Goal: Task Accomplishment & Management: Manage account settings

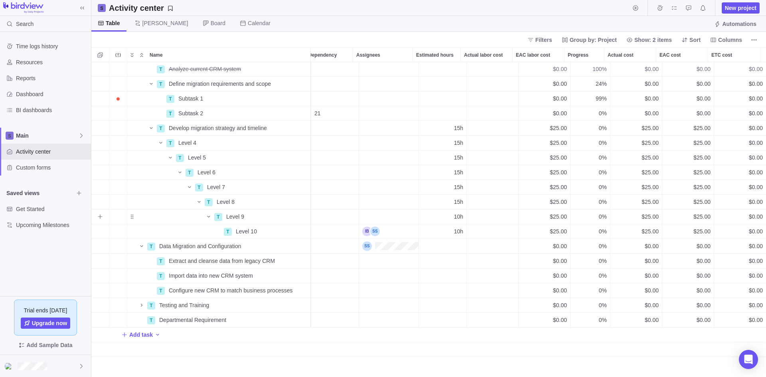
scroll to position [0, 205]
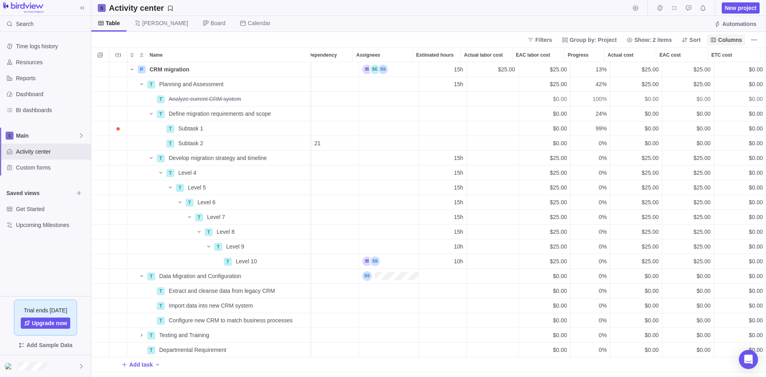
click at [734, 39] on span "Columns" at bounding box center [730, 40] width 24 height 8
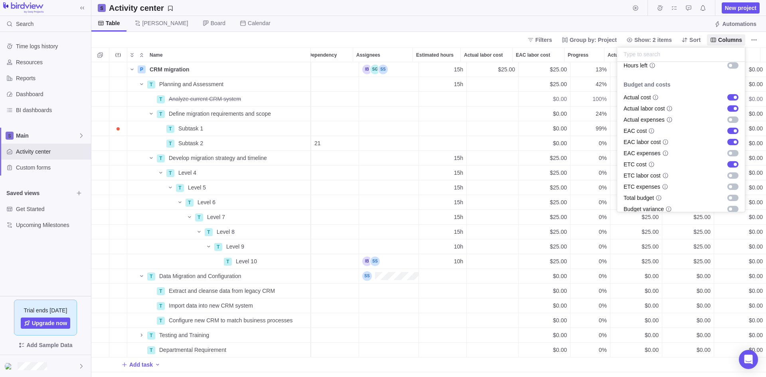
scroll to position [319, 0]
click at [728, 163] on div "grid" at bounding box center [733, 163] width 11 height 6
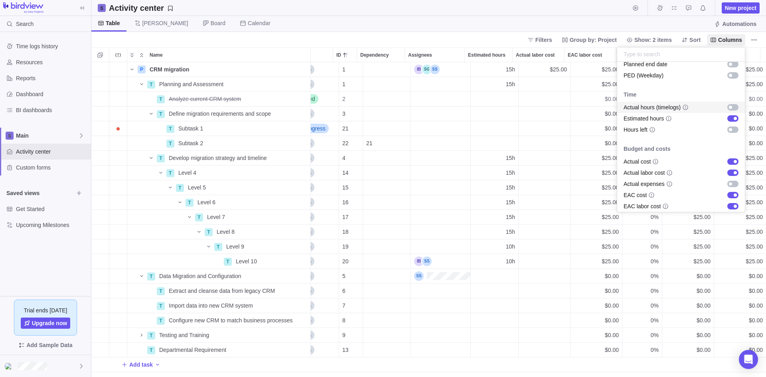
scroll to position [251, 0]
click at [485, 6] on body "Search Time logs history Resources Reports Dashboard BI dashboards Main Activit…" at bounding box center [383, 188] width 766 height 377
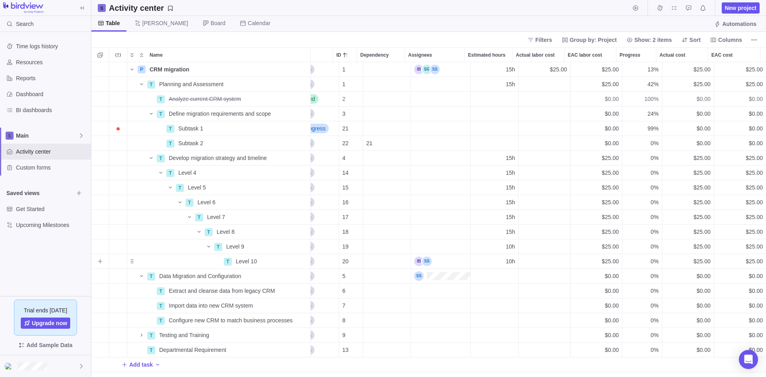
click at [431, 260] on div "Assignees" at bounding box center [440, 261] width 59 height 14
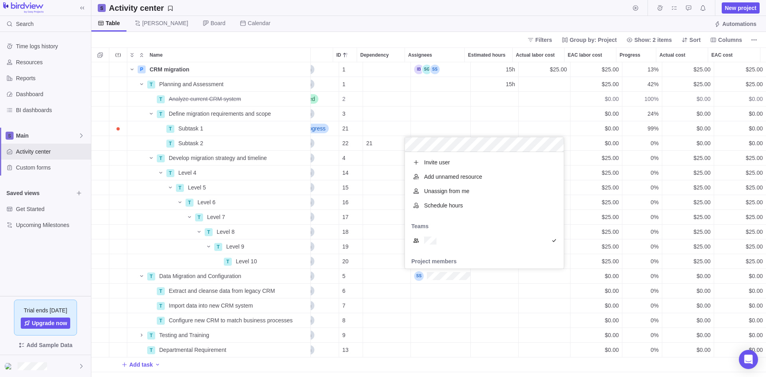
scroll to position [111, 153]
click at [518, 9] on body "Search Time logs history Resources Reports Dashboard BI dashboards Main Activit…" at bounding box center [383, 188] width 766 height 377
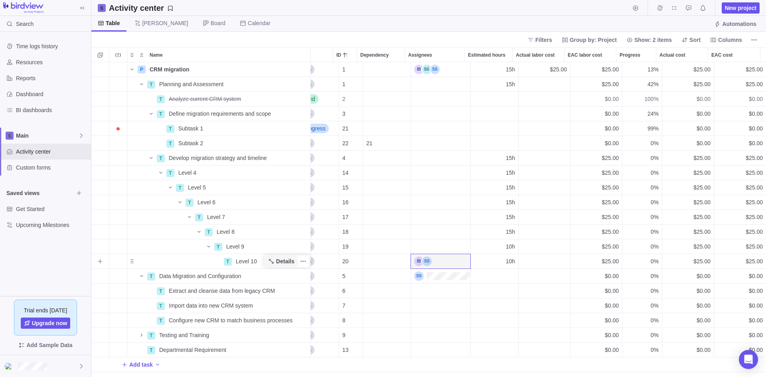
click at [288, 261] on span "Details" at bounding box center [285, 261] width 18 height 8
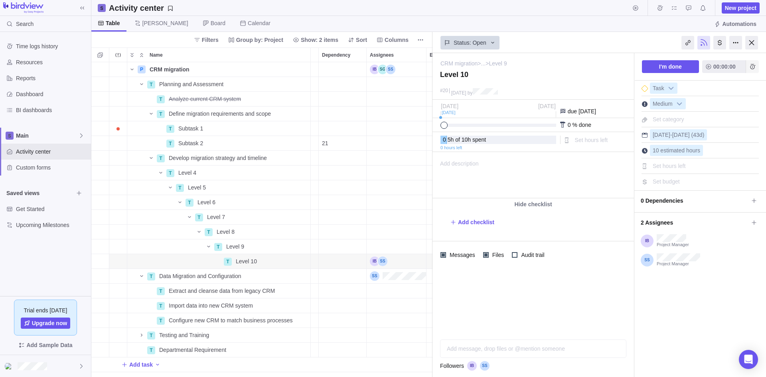
click at [754, 68] on icon "Add time entry" at bounding box center [752, 66] width 5 height 5
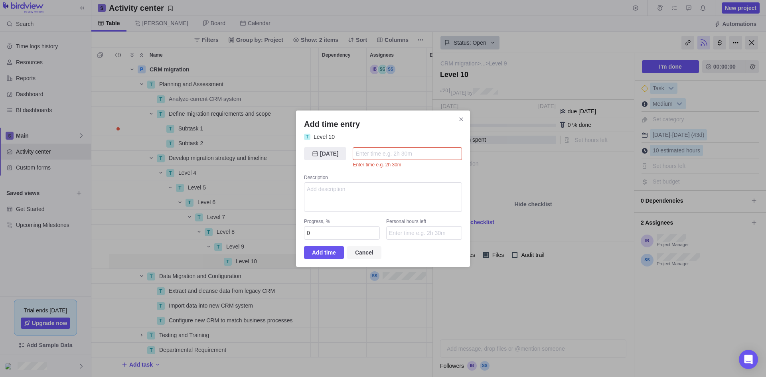
click at [362, 246] on span "Cancel" at bounding box center [364, 252] width 34 height 13
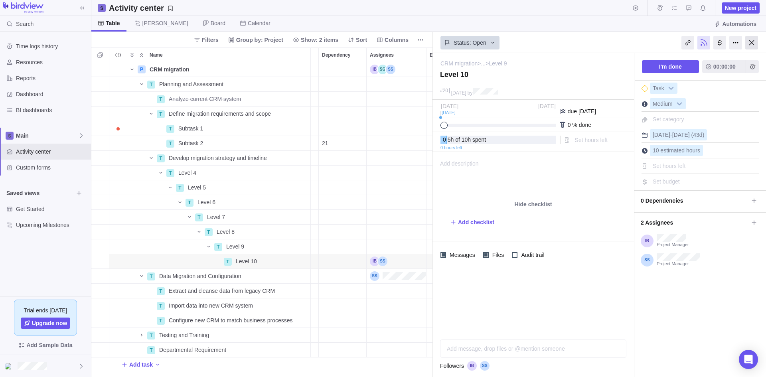
click at [754, 43] on div at bounding box center [752, 43] width 13 height 14
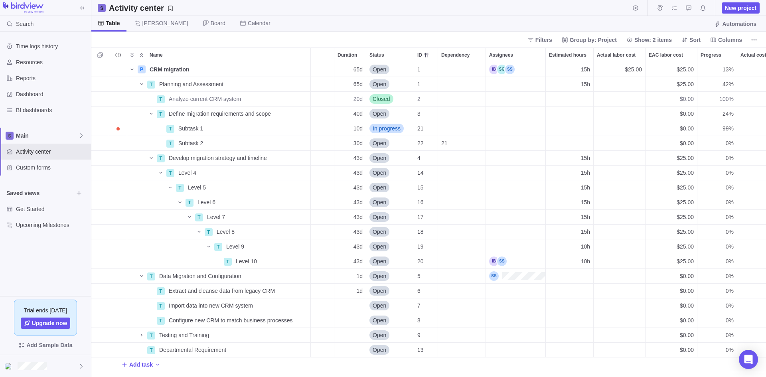
scroll to position [0, 136]
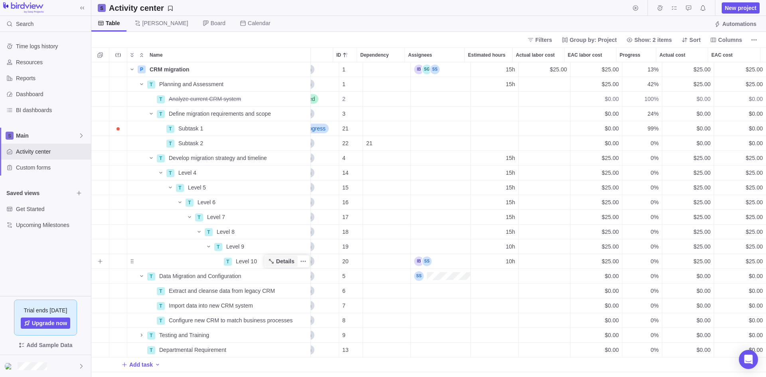
click at [285, 257] on span "Details" at bounding box center [285, 261] width 18 height 8
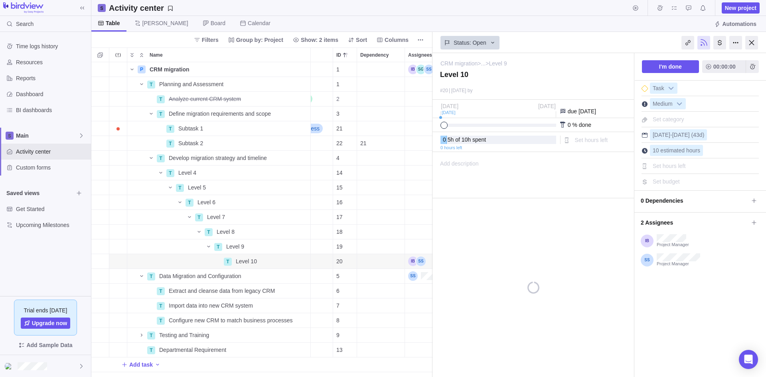
scroll to position [309, 335]
click at [669, 151] on span "10 estimated hours" at bounding box center [676, 150] width 47 height 6
click at [686, 152] on input "10" at bounding box center [687, 150] width 75 height 11
click at [611, 177] on div "Add description ... read all" at bounding box center [533, 175] width 200 height 46
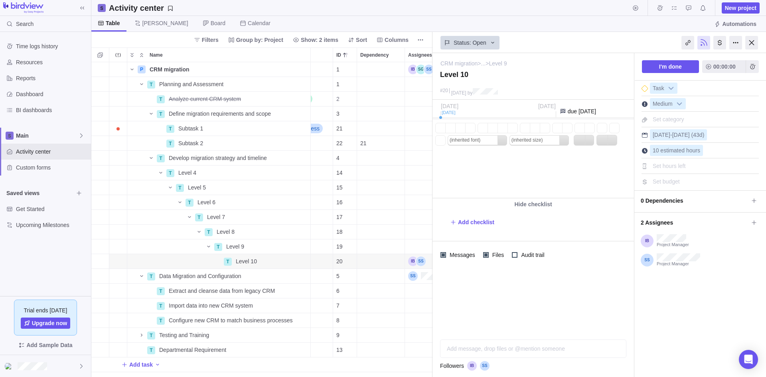
scroll to position [0, 0]
click at [670, 166] on span "Set hours left" at bounding box center [669, 166] width 33 height 6
click at [594, 177] on div "Add description ... read all Bold Italic Underline Strikethrough Align text lef…" at bounding box center [533, 175] width 200 height 46
click at [671, 184] on span "Set budget" at bounding box center [666, 181] width 27 height 6
click at [570, 177] on div "Add description ... read all Bold Italic Underline Strikethrough Align text lef…" at bounding box center [533, 175] width 200 height 46
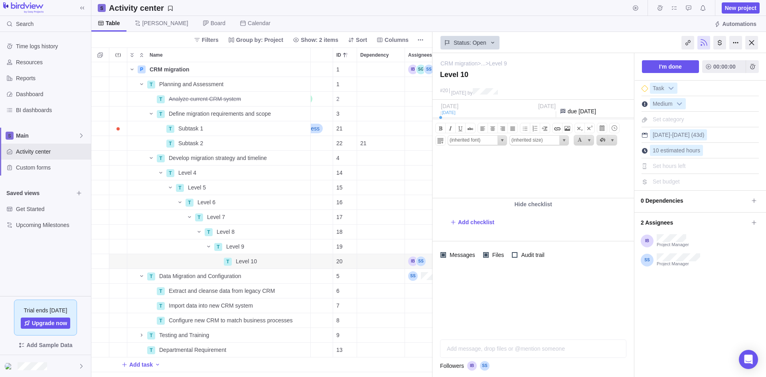
click at [675, 307] on div "I'm done 00:00:00 Task Medium Set category [DATE] - [DATE] (43d) 10 estimated h…" at bounding box center [701, 215] width 132 height 324
click at [590, 141] on span "Set hours left" at bounding box center [591, 140] width 33 height 6
click at [699, 303] on div "I'm done 00:00:00 Task Medium Set category [DATE] - [DATE] (43d) 10 estimated h…" at bounding box center [701, 215] width 132 height 324
click at [754, 221] on icon at bounding box center [754, 223] width 6 height 6
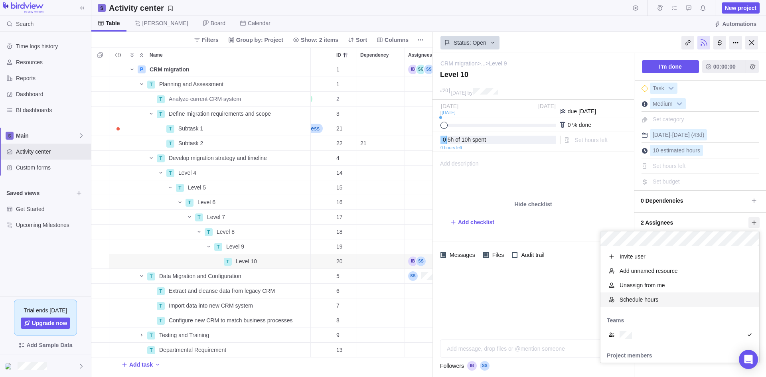
click at [631, 300] on span "Schedule hours" at bounding box center [639, 300] width 39 height 8
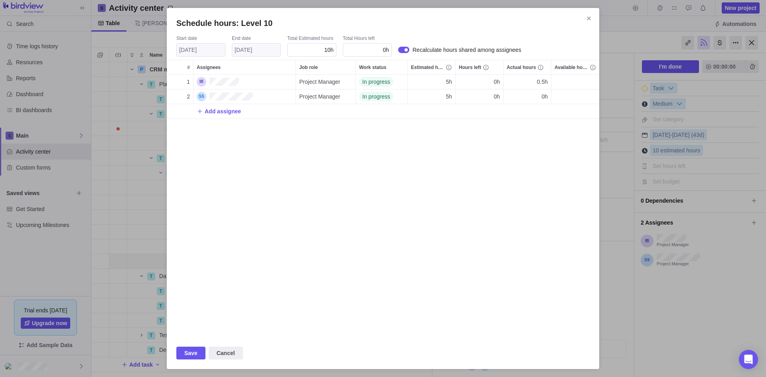
scroll to position [257, 427]
click at [452, 83] on div "5h" at bounding box center [431, 82] width 47 height 14
click at [469, 143] on div "Schedule hours: Level 10 Start date [DATE] End date [DATE] Total Estimated hour…" at bounding box center [383, 188] width 766 height 377
click at [590, 19] on icon "Close" at bounding box center [589, 18] width 6 height 6
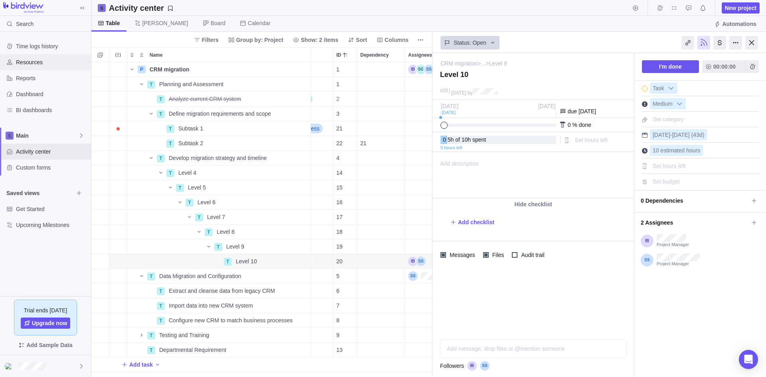
click at [27, 61] on span "Resources" at bounding box center [52, 62] width 72 height 8
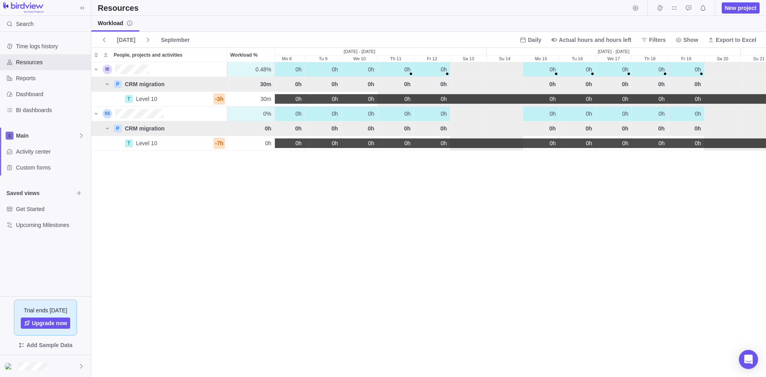
scroll to position [0, 265]
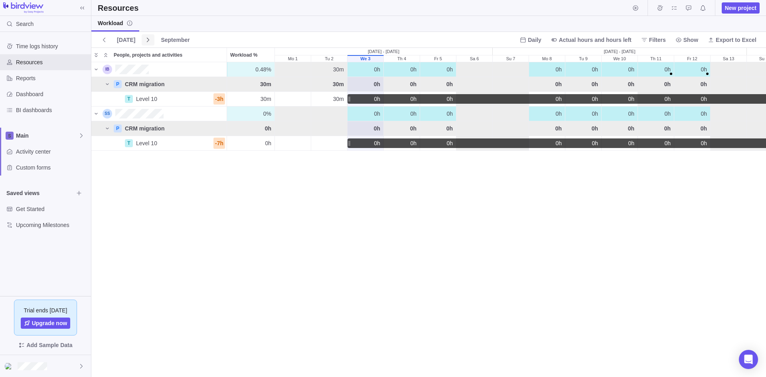
click at [145, 40] on icon at bounding box center [148, 40] width 6 height 6
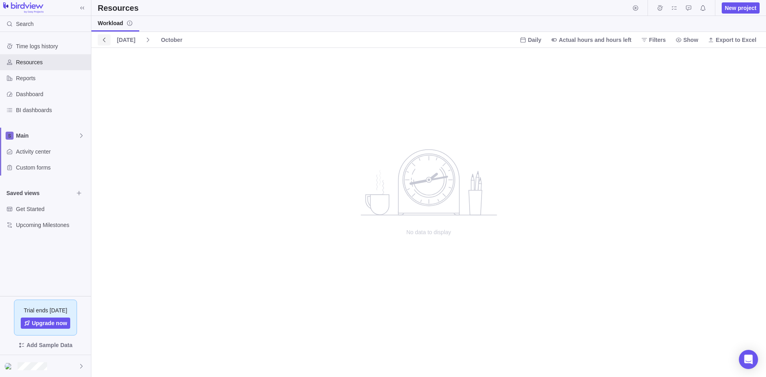
click at [103, 39] on icon at bounding box center [104, 40] width 6 height 6
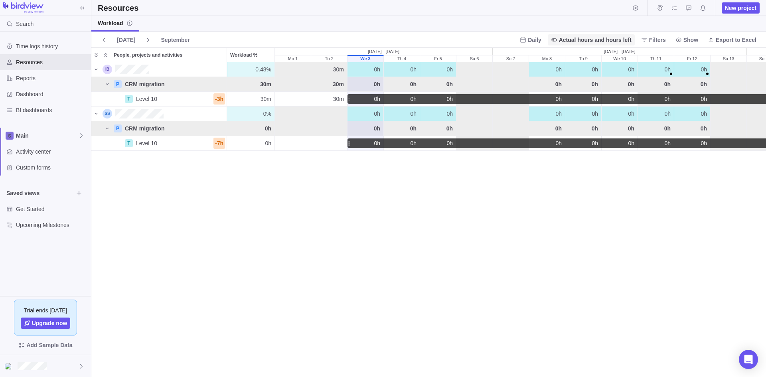
click at [558, 40] on icon at bounding box center [554, 40] width 6 height 6
click at [586, 56] on span "Estimated hours" at bounding box center [584, 58] width 40 height 8
click at [611, 38] on span "Estimated hours" at bounding box center [610, 40] width 44 height 8
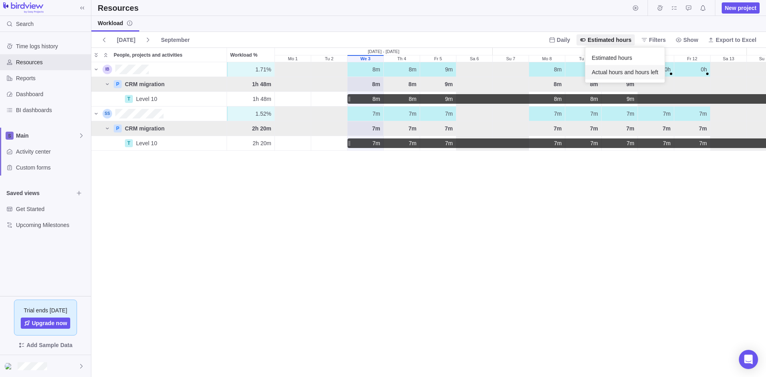
click at [609, 74] on span "Actual hours and hours left" at bounding box center [625, 72] width 67 height 8
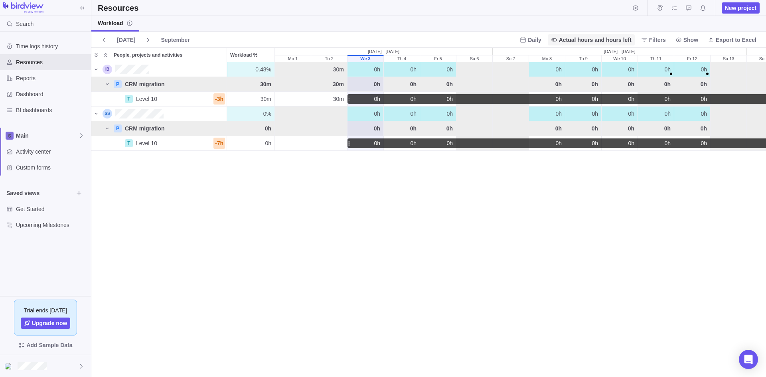
click at [612, 40] on span "Actual hours and hours left" at bounding box center [595, 40] width 73 height 8
click at [586, 57] on span "Estimated hours" at bounding box center [584, 58] width 40 height 8
click at [375, 99] on span "8m" at bounding box center [377, 99] width 8 height 8
click at [616, 38] on span "Estimated hours" at bounding box center [610, 40] width 44 height 8
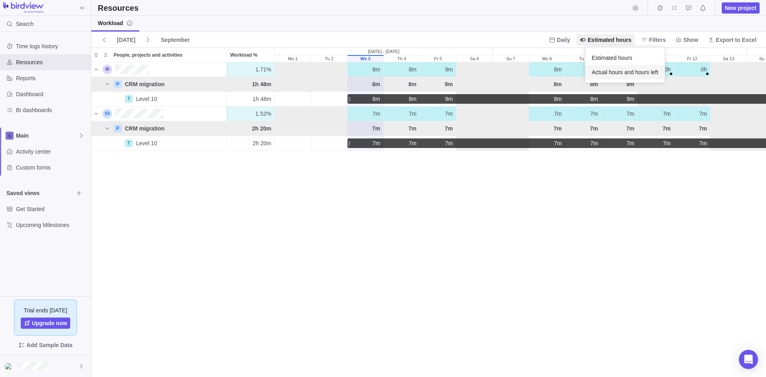
click at [617, 72] on span "Actual hours and hours left" at bounding box center [625, 72] width 67 height 8
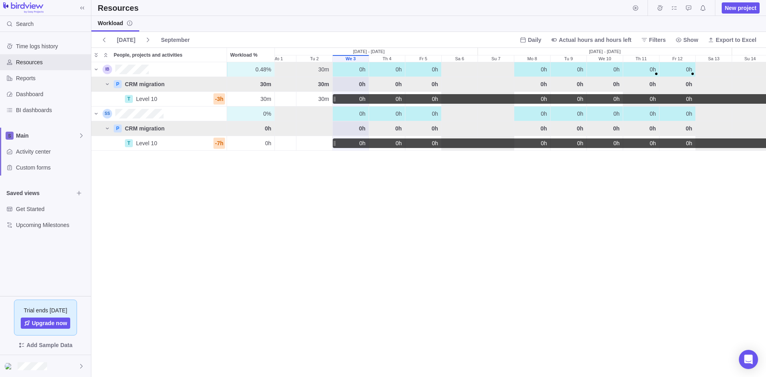
scroll to position [0, 0]
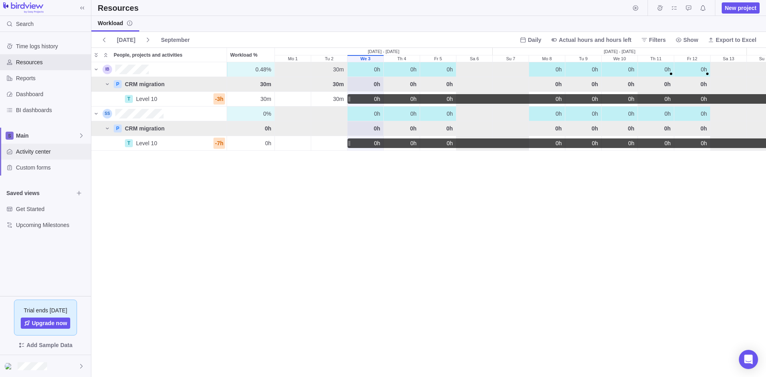
click at [41, 153] on span "Activity center" at bounding box center [52, 152] width 72 height 8
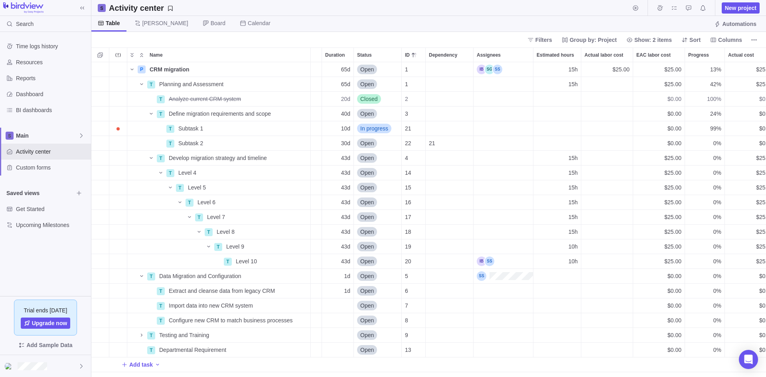
scroll to position [0, 103]
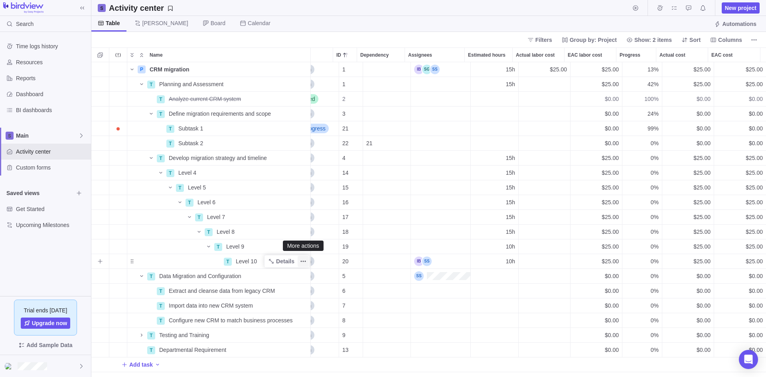
click at [303, 261] on icon "More actions" at bounding box center [303, 261] width 1 height 1
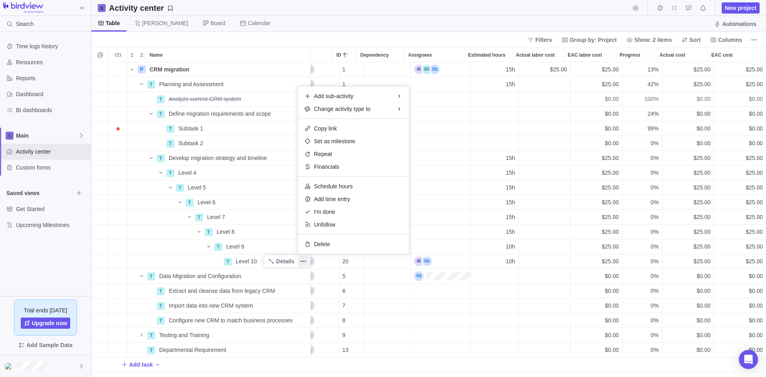
click at [281, 261] on div "P CRM migration Details [DATE] [DATE] 65d Open 1 15h $25.00 $25.00 13% $25.00 $…" at bounding box center [428, 219] width 675 height 315
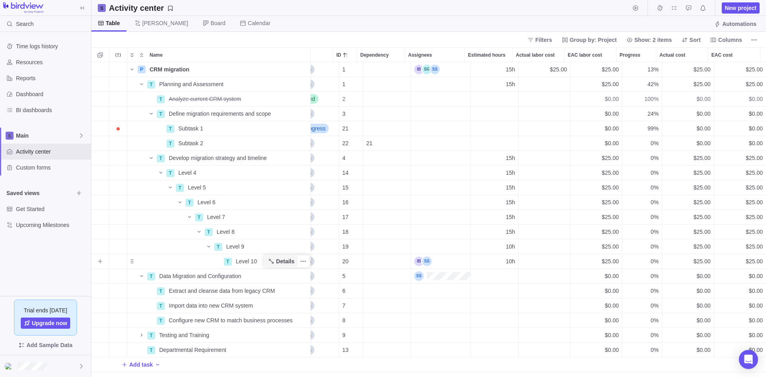
click at [283, 261] on span "Details" at bounding box center [285, 261] width 18 height 8
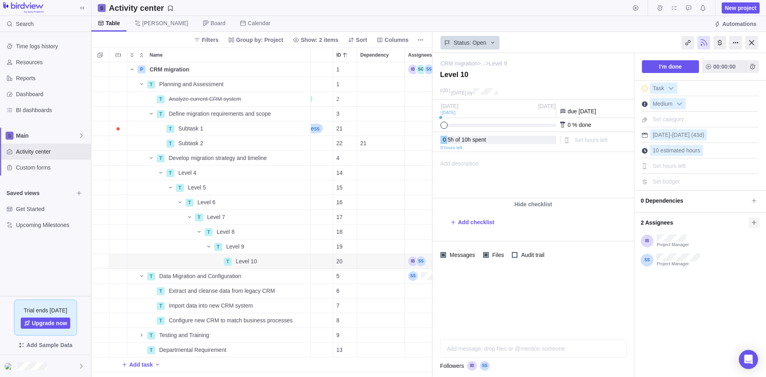
click at [754, 221] on icon at bounding box center [754, 223] width 6 height 6
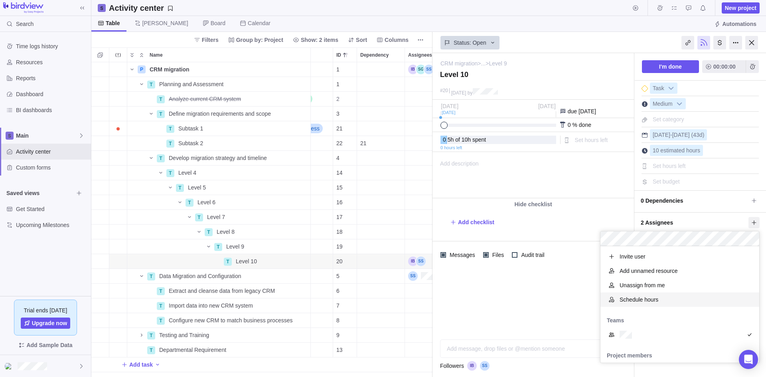
click at [646, 299] on span "Schedule hours" at bounding box center [639, 300] width 39 height 8
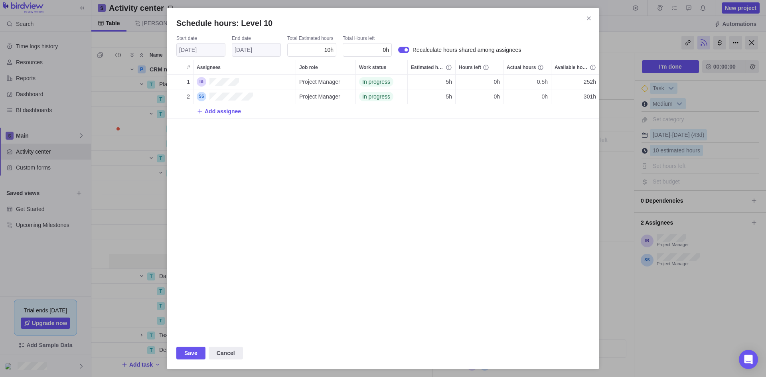
scroll to position [257, 427]
click at [448, 82] on span "5h" at bounding box center [449, 82] width 6 height 8
click at [455, 183] on div "Schedule hours: Level 10 Start date [DATE] End date [DATE] Total Estimated hour…" at bounding box center [383, 188] width 766 height 377
click at [590, 17] on icon "Close" at bounding box center [589, 18] width 6 height 6
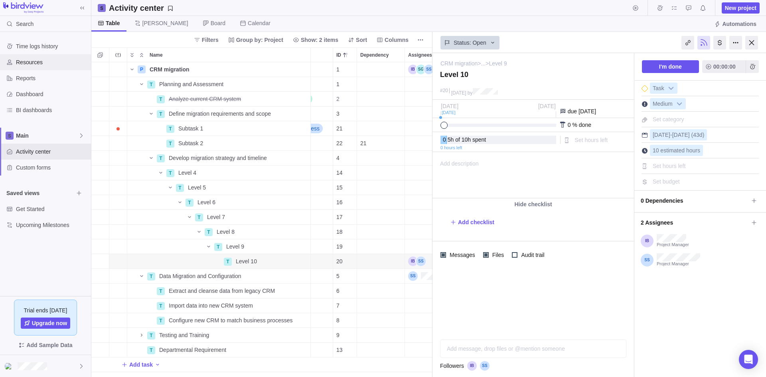
click at [27, 62] on span "Resources" at bounding box center [52, 62] width 72 height 8
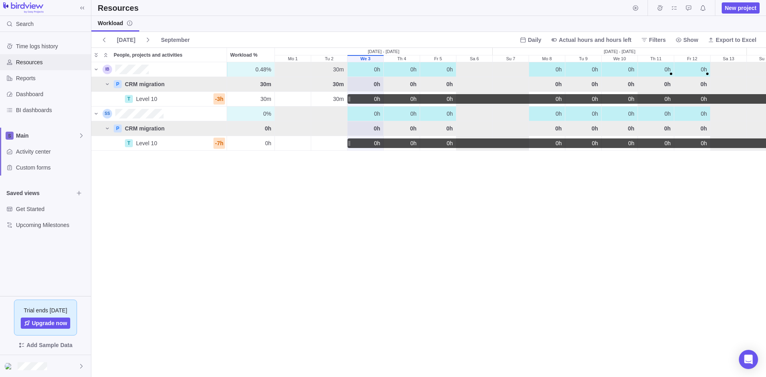
scroll to position [309, 669]
click at [173, 41] on span "September" at bounding box center [175, 40] width 29 height 8
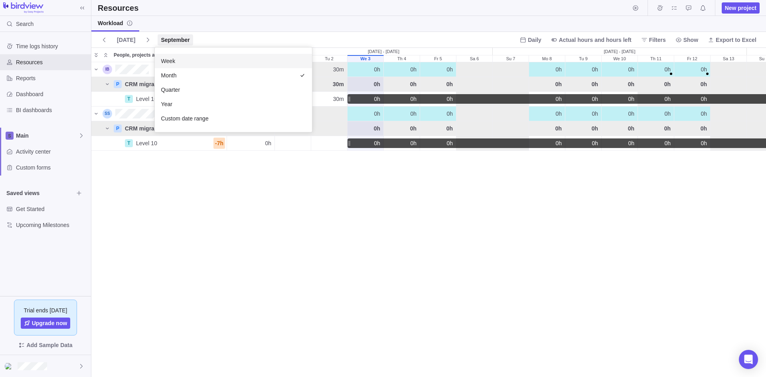
click at [177, 59] on div "Week" at bounding box center [233, 61] width 157 height 14
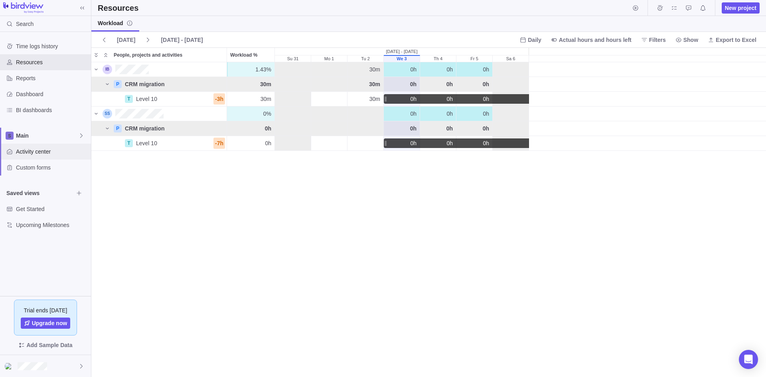
click at [38, 149] on span "Activity center" at bounding box center [52, 152] width 72 height 8
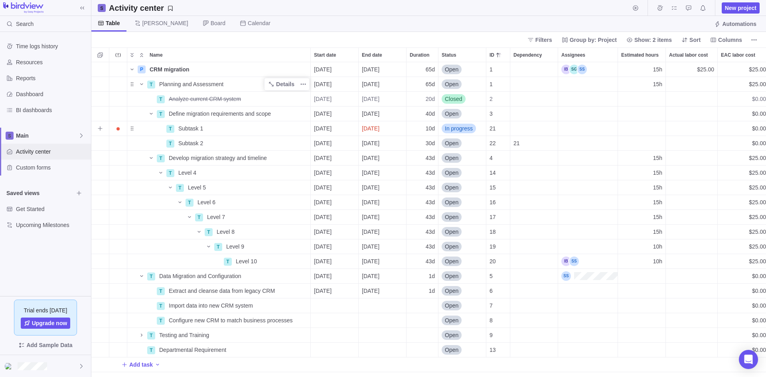
scroll to position [309, 669]
click at [147, 23] on span "[PERSON_NAME]" at bounding box center [165, 23] width 46 height 8
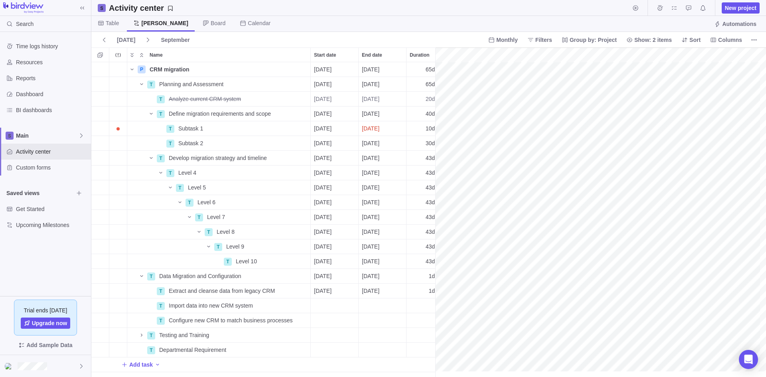
scroll to position [0, 222]
drag, startPoint x: 145, startPoint y: 22, endPoint x: 363, endPoint y: 12, distance: 218.2
click at [363, 12] on div "Activity center New project" at bounding box center [428, 8] width 675 height 16
click at [753, 38] on icon "More actions" at bounding box center [754, 40] width 6 height 6
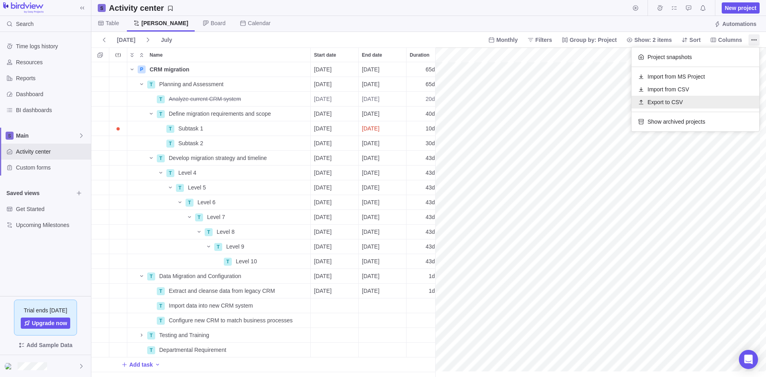
click at [665, 101] on span "Export to CSV" at bounding box center [666, 102] width 36 height 8
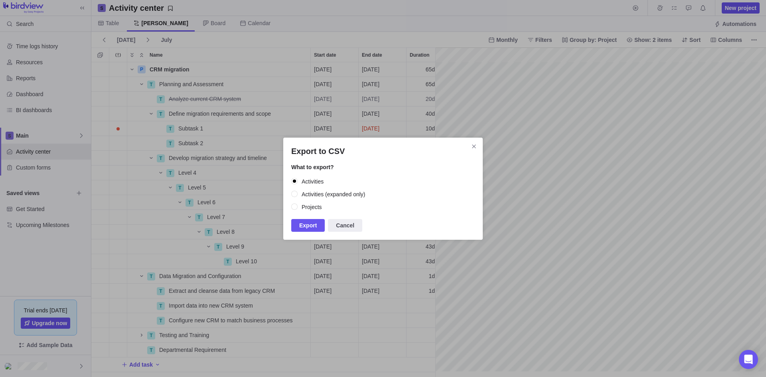
click at [313, 194] on div "Activities (expanded only)" at bounding box center [334, 194] width 64 height 7
click at [299, 194] on input "Activities (expanded only)" at bounding box center [294, 194] width 7 height 7
radio input "true"
click at [313, 182] on div "Activities" at bounding box center [313, 181] width 22 height 7
click at [299, 182] on input "Activities" at bounding box center [294, 181] width 7 height 7
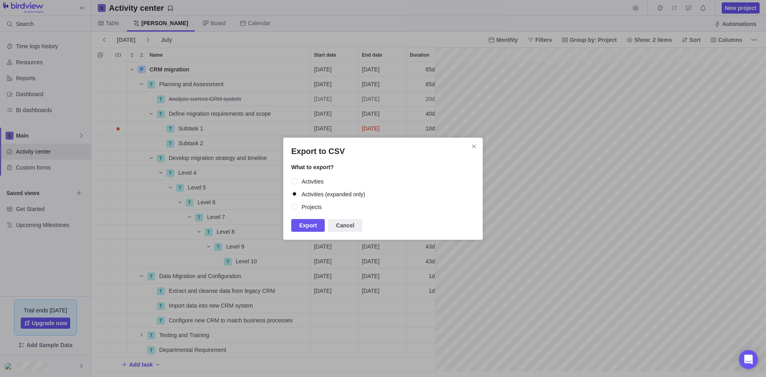
radio input "true"
click at [308, 226] on span "Export" at bounding box center [308, 226] width 18 height 10
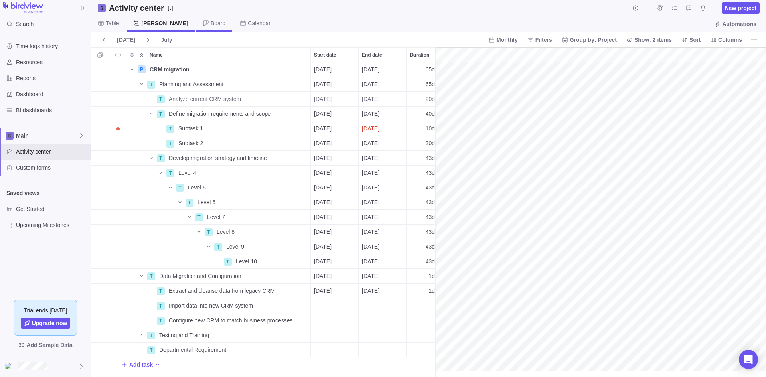
click at [211, 20] on span "Board" at bounding box center [218, 23] width 15 height 8
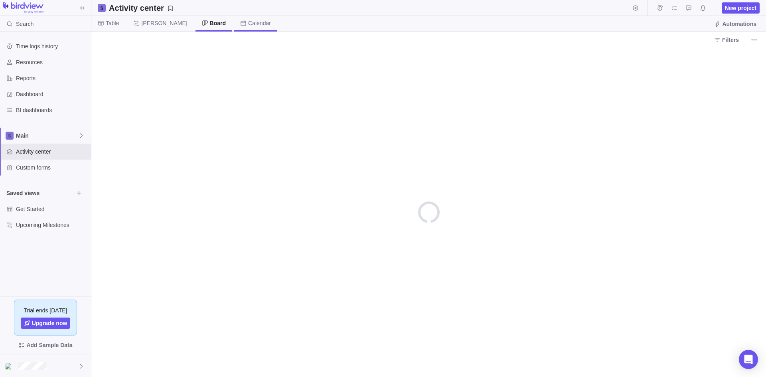
click at [248, 24] on span "Calendar" at bounding box center [259, 23] width 23 height 8
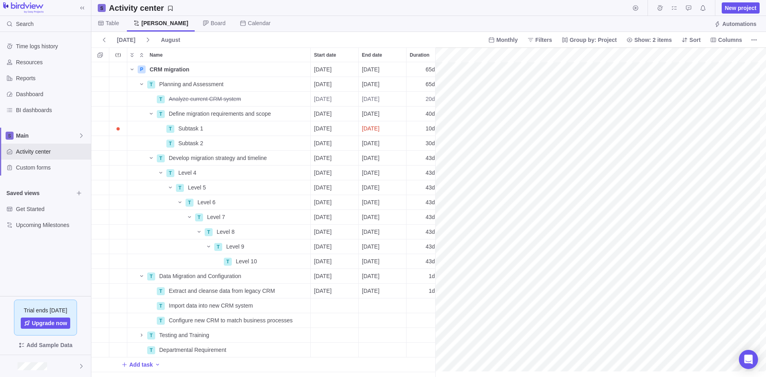
scroll to position [0, 222]
click at [211, 23] on span "Board" at bounding box center [218, 23] width 15 height 8
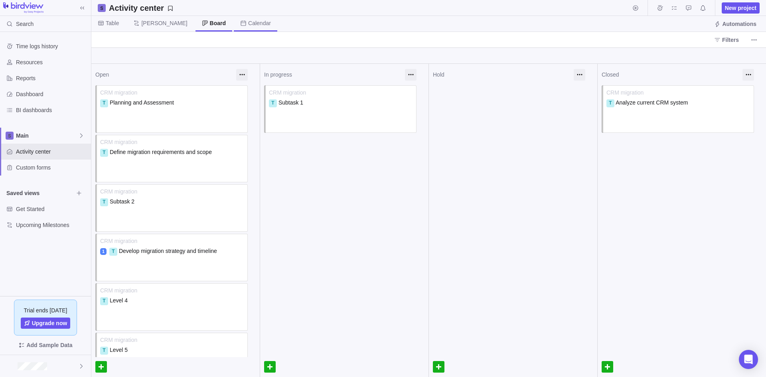
click at [248, 24] on span "Calendar" at bounding box center [259, 23] width 23 height 8
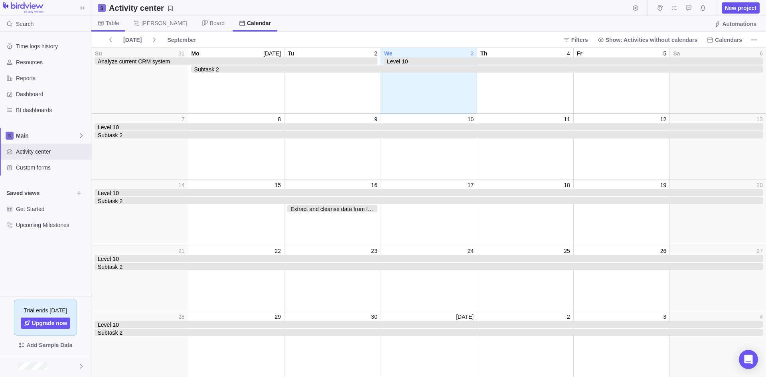
click at [115, 24] on span "Table" at bounding box center [112, 23] width 13 height 8
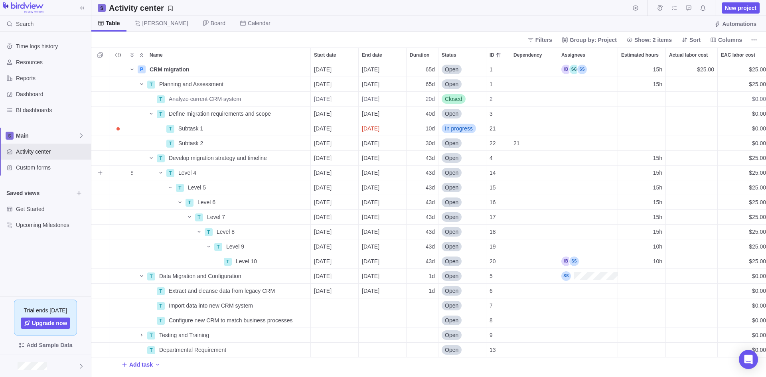
scroll to position [6, 6]
click at [34, 47] on span "Time logs history" at bounding box center [52, 46] width 72 height 8
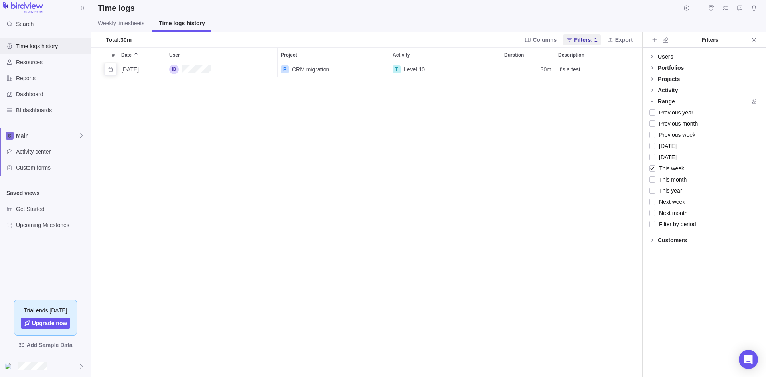
scroll to position [309, 545]
click at [123, 23] on span "Weekly timesheets" at bounding box center [121, 23] width 47 height 8
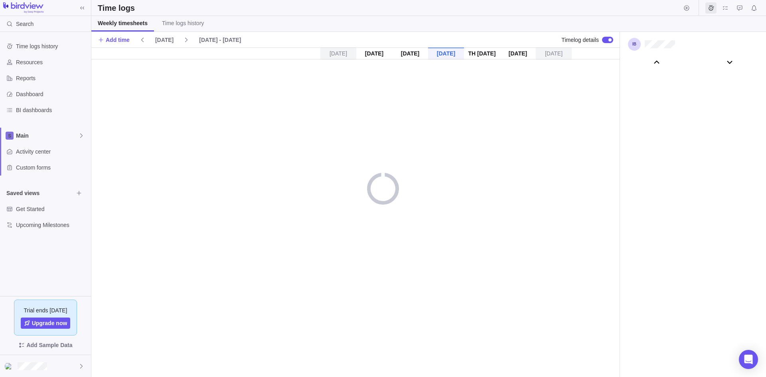
scroll to position [44375, 0]
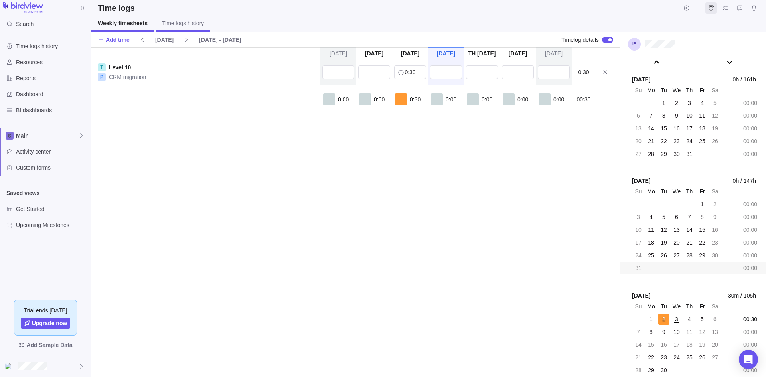
click at [181, 21] on span "Time logs history" at bounding box center [183, 23] width 42 height 8
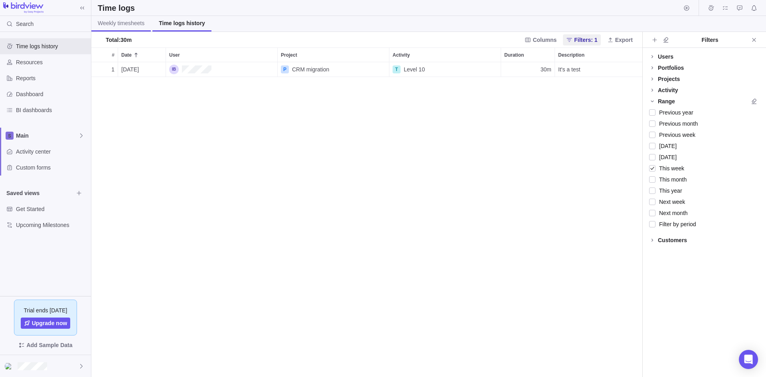
scroll to position [309, 545]
click at [124, 22] on span "Weekly timesheets" at bounding box center [121, 23] width 47 height 8
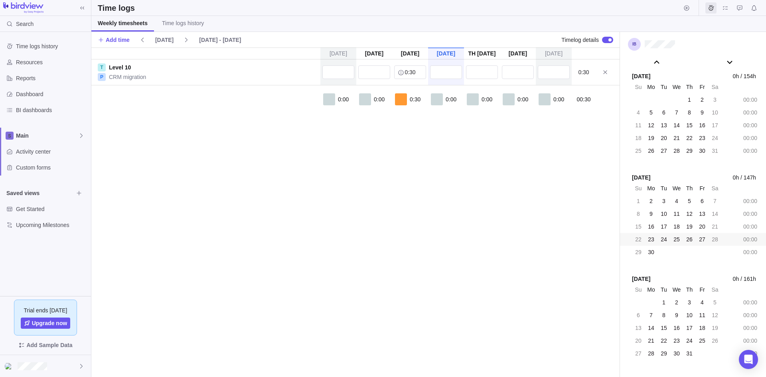
scroll to position [44255, 0]
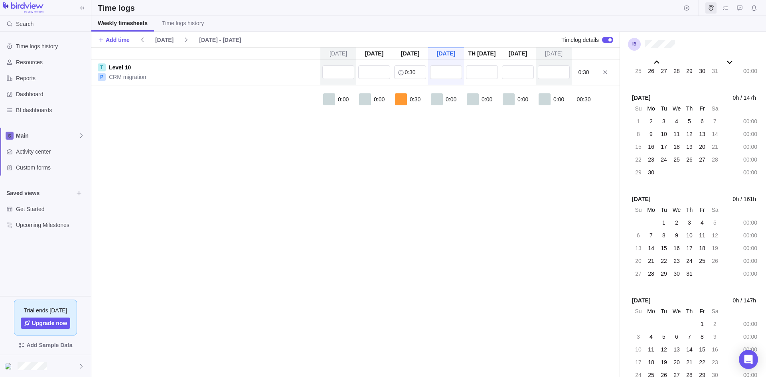
click at [605, 38] on div at bounding box center [607, 40] width 11 height 6
click at [605, 38] on div at bounding box center [605, 39] width 3 height 3
click at [401, 71] on icon "info-description" at bounding box center [400, 72] width 5 height 5
click at [414, 71] on input "0:30" at bounding box center [410, 72] width 32 height 14
click at [418, 189] on div "Su Aug 31 Mo Sep 1 Tu Sep 2 We Sep 3 Th Sep 4 Fr Sep 5 Sa Sep 6 T Level 10 P CR…" at bounding box center [355, 212] width 528 height 330
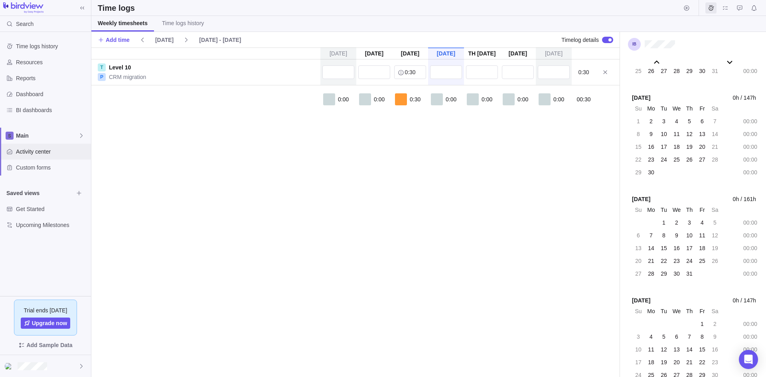
click at [34, 153] on span "Activity center" at bounding box center [52, 152] width 72 height 8
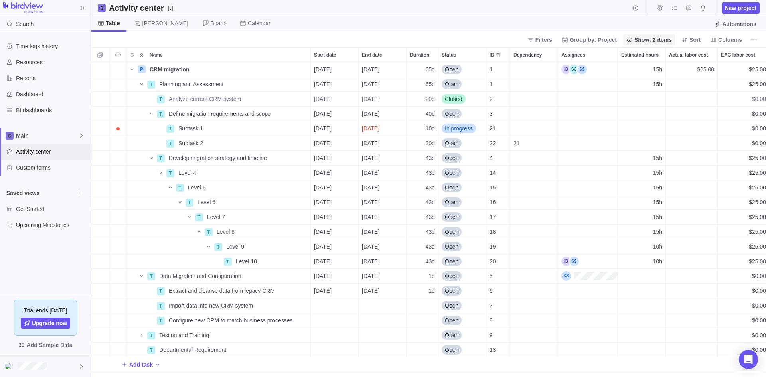
scroll to position [309, 669]
click at [732, 37] on span "Columns" at bounding box center [730, 40] width 24 height 8
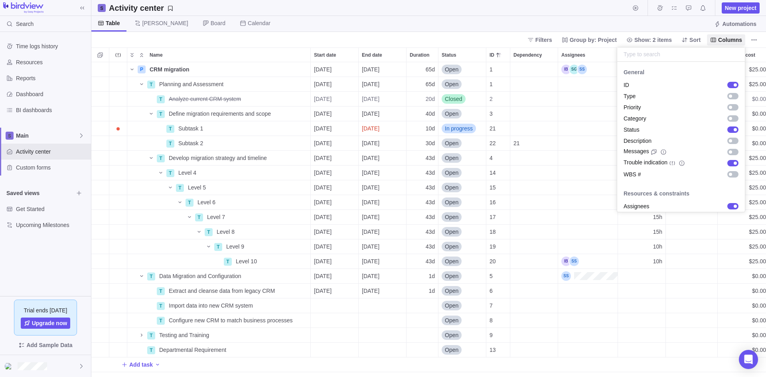
click at [523, 17] on body "Search Time logs history Resources Reports Dashboard BI dashboards Main Activit…" at bounding box center [383, 188] width 766 height 377
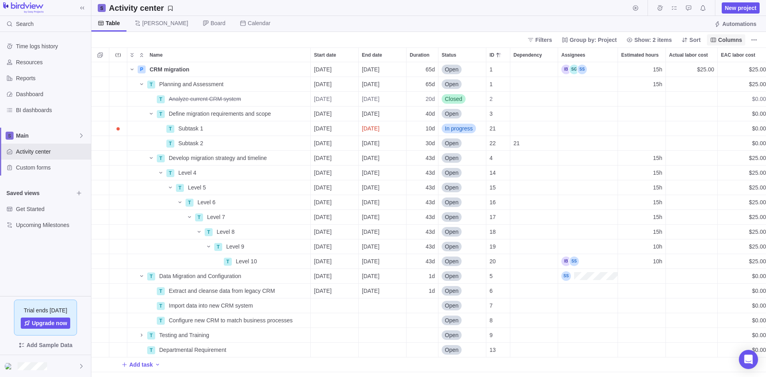
click at [727, 39] on span "Columns" at bounding box center [730, 40] width 24 height 8
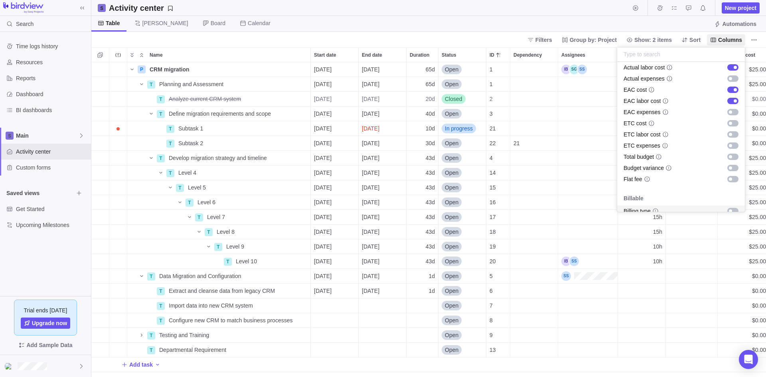
scroll to position [367, 0]
click at [460, 8] on body "Search Time logs history Resources Reports Dashboard BI dashboards Main Activit…" at bounding box center [383, 188] width 766 height 377
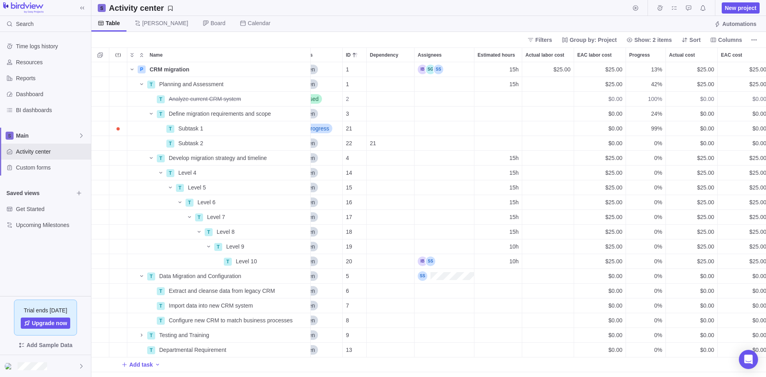
scroll to position [0, 153]
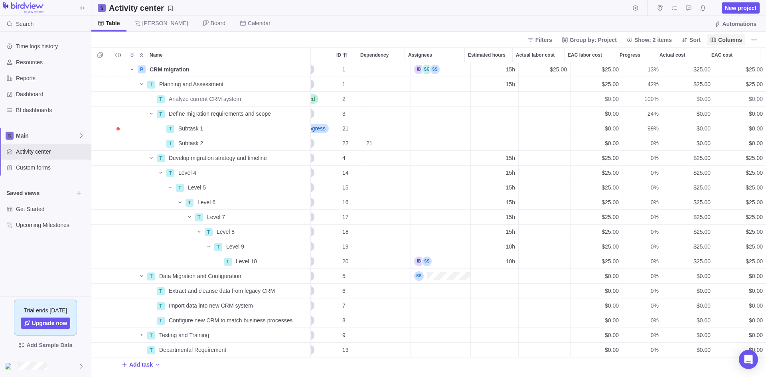
click at [729, 38] on span "Columns" at bounding box center [730, 40] width 24 height 8
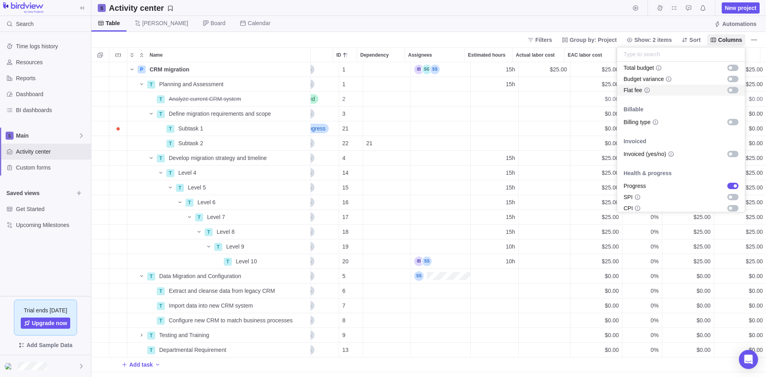
scroll to position [453, 0]
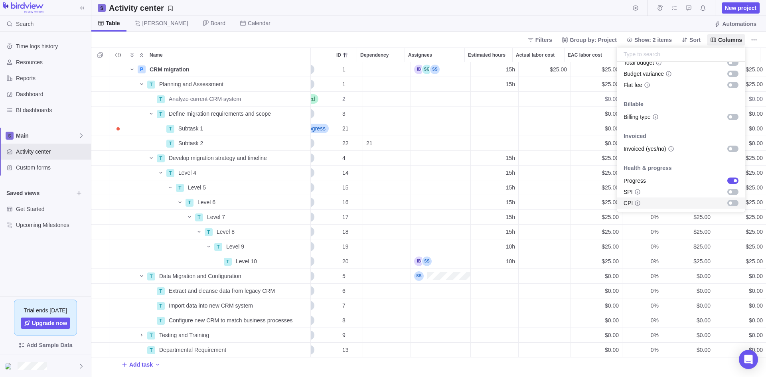
click at [451, 13] on body "Search Time logs history Resources Reports Dashboard BI dashboards Main Activit…" at bounding box center [383, 188] width 766 height 377
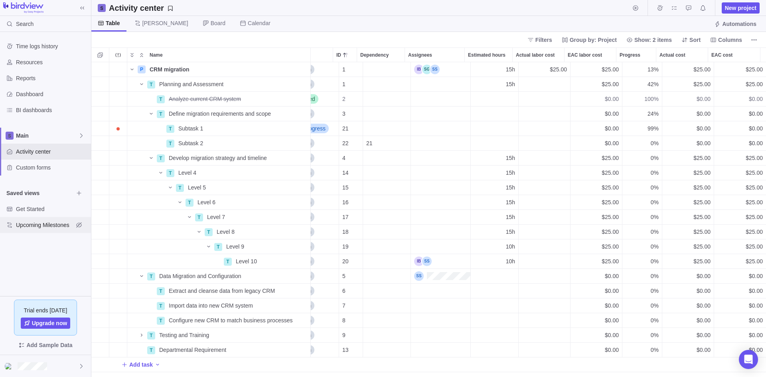
click at [33, 226] on span "Upcoming Milestones" at bounding box center [44, 225] width 57 height 8
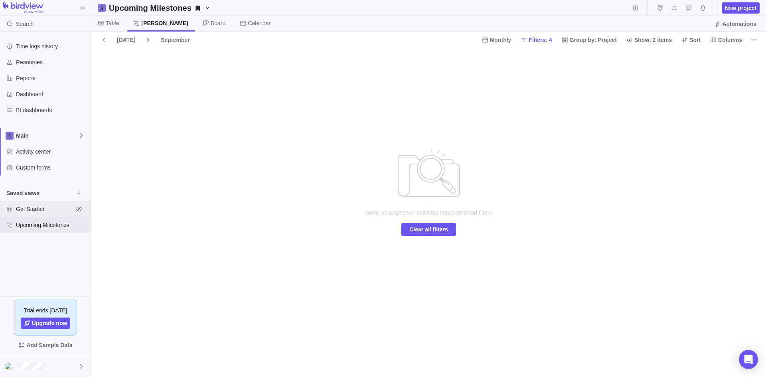
click at [29, 210] on span "Get Started" at bounding box center [44, 209] width 57 height 8
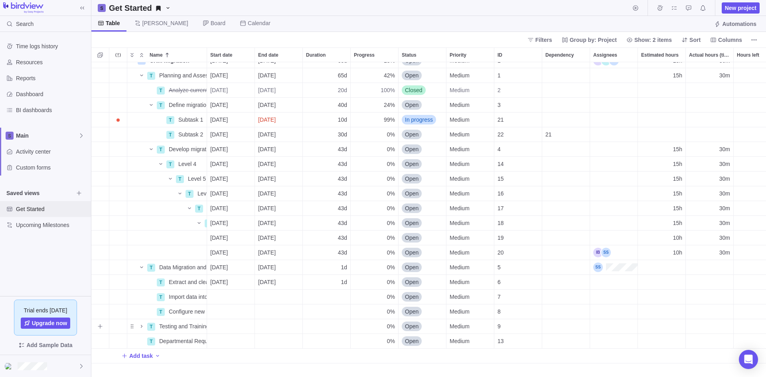
scroll to position [0, 0]
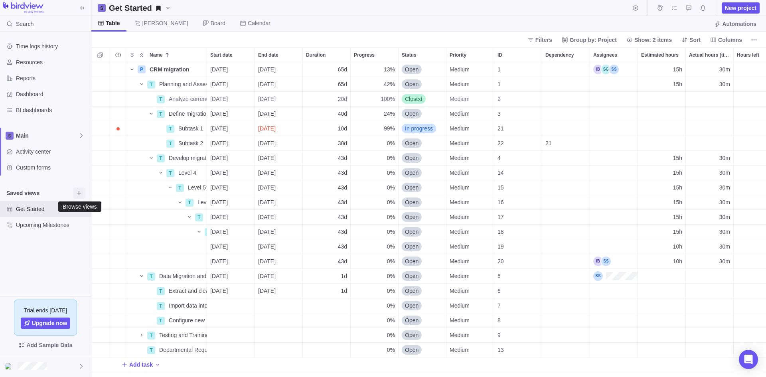
click at [81, 192] on icon "Browse views" at bounding box center [79, 193] width 6 height 6
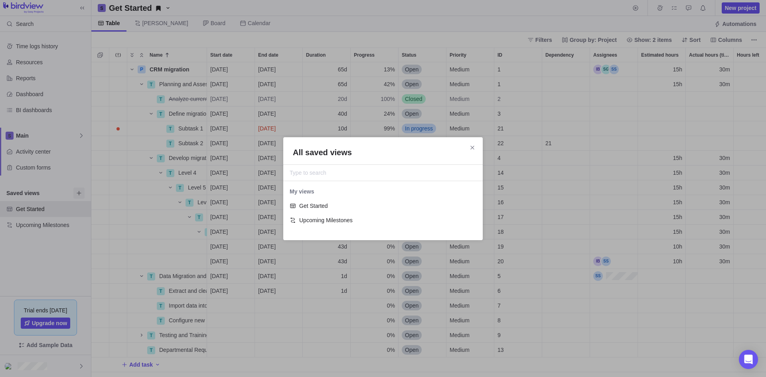
scroll to position [44, 194]
click at [474, 148] on icon "Close" at bounding box center [472, 147] width 6 height 6
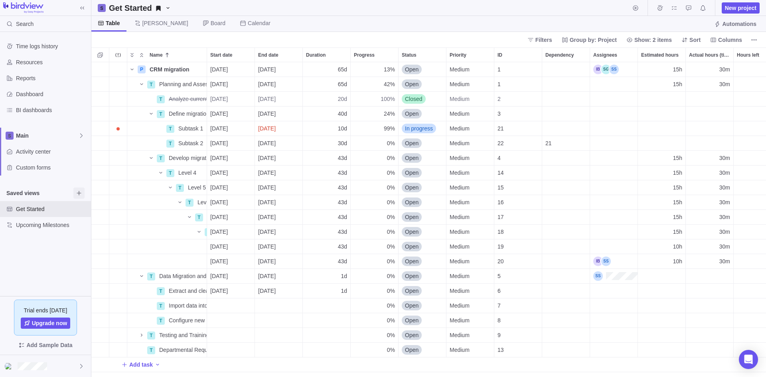
click at [80, 192] on icon "Browse views" at bounding box center [79, 193] width 6 height 6
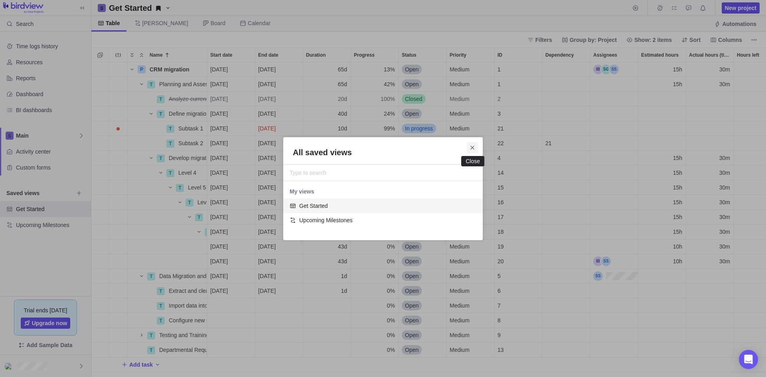
click at [476, 146] on span "Close" at bounding box center [472, 147] width 11 height 11
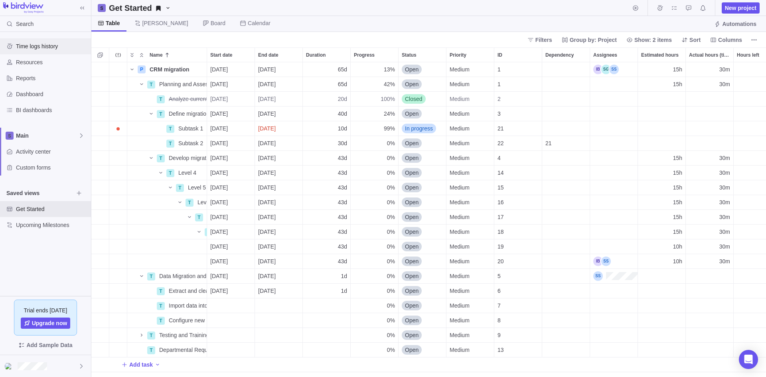
click at [44, 46] on span "Time logs history" at bounding box center [52, 46] width 72 height 8
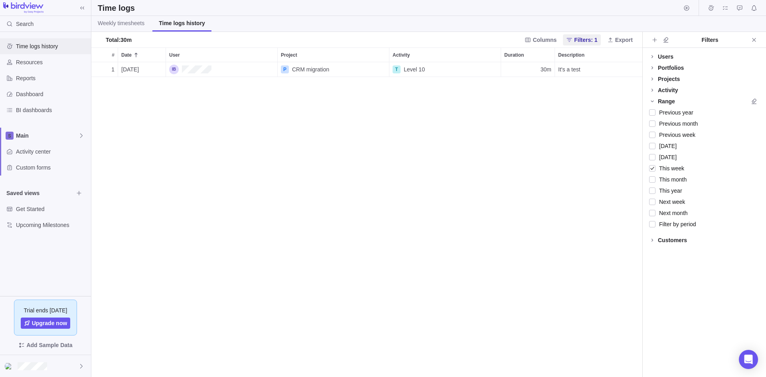
scroll to position [309, 545]
click at [654, 57] on icon at bounding box center [652, 56] width 6 height 6
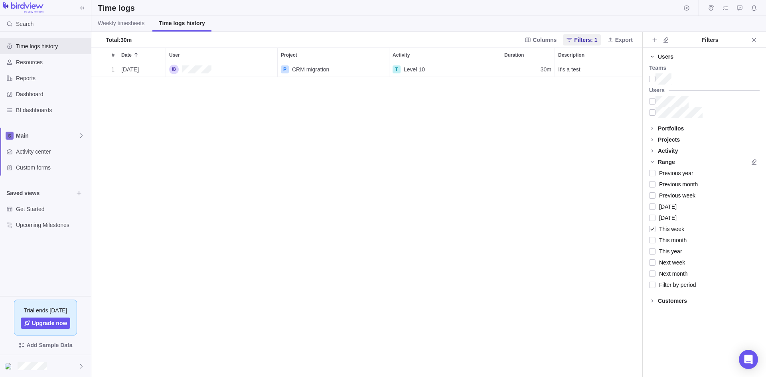
click at [654, 57] on icon at bounding box center [652, 56] width 6 height 6
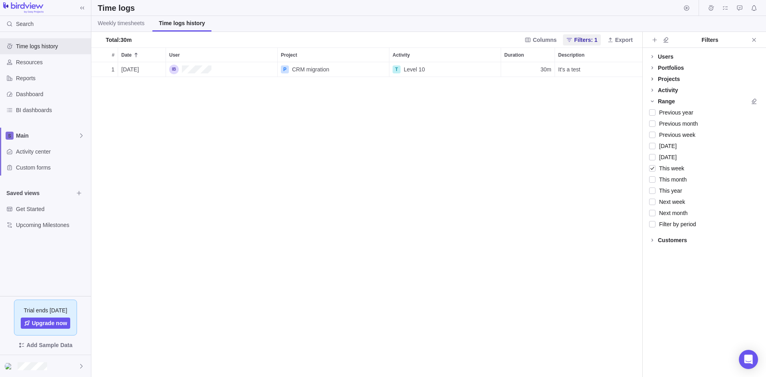
click at [653, 75] on span at bounding box center [652, 78] width 11 height 11
click at [652, 91] on icon at bounding box center [653, 90] width 2 height 3
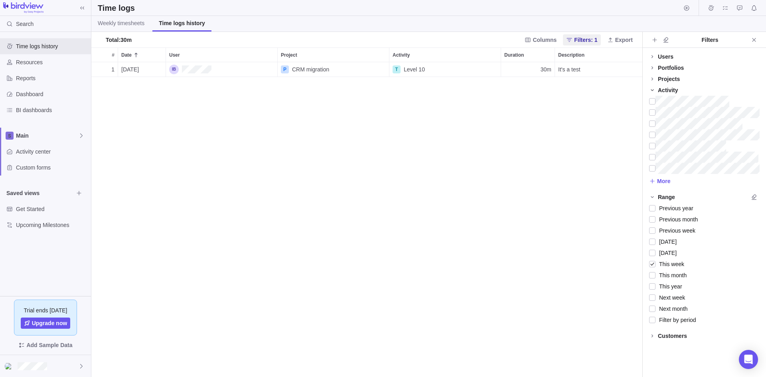
click at [653, 91] on icon at bounding box center [652, 90] width 3 height 2
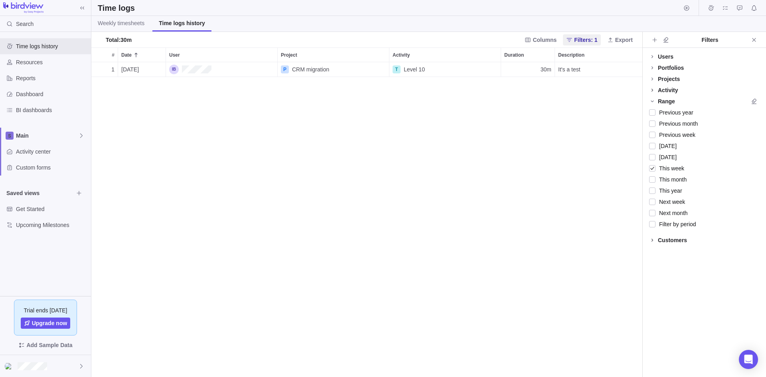
click at [653, 237] on span at bounding box center [652, 240] width 11 height 11
click at [592, 39] on span "Filters: 1" at bounding box center [585, 40] width 23 height 8
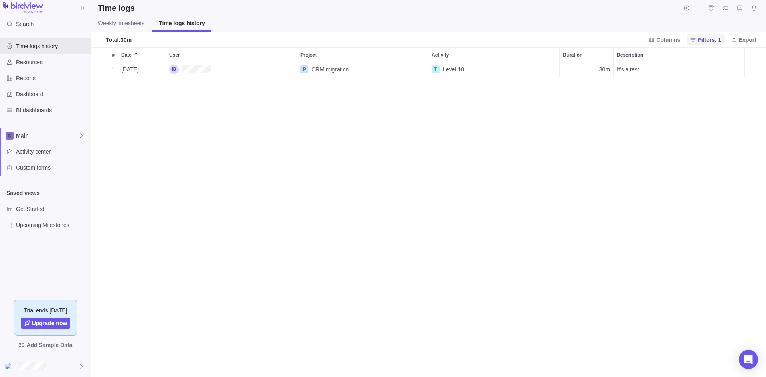
click at [708, 39] on span "Filters: 1" at bounding box center [709, 40] width 23 height 8
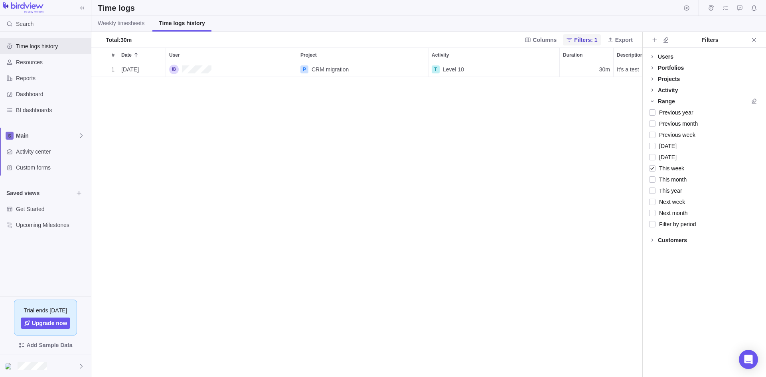
scroll to position [309, 545]
click at [751, 40] on span "Close" at bounding box center [754, 39] width 11 height 11
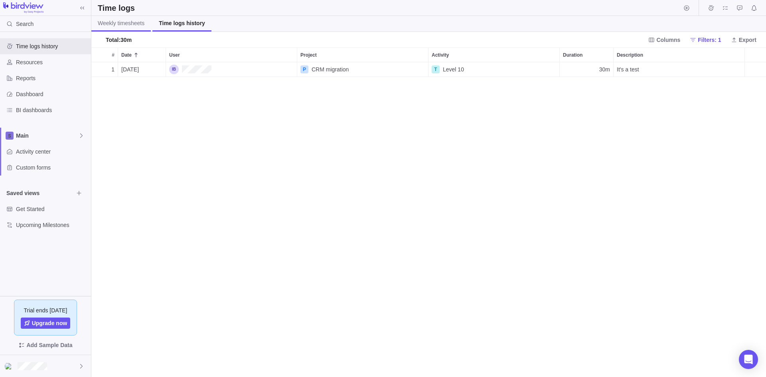
click at [134, 20] on span "Weekly timesheets" at bounding box center [121, 23] width 47 height 8
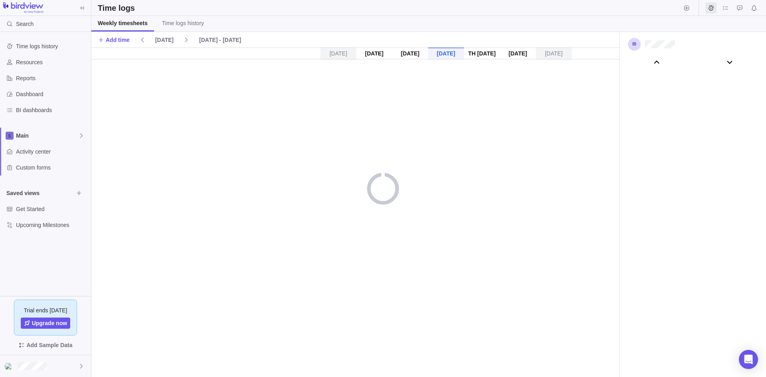
scroll to position [44375, 0]
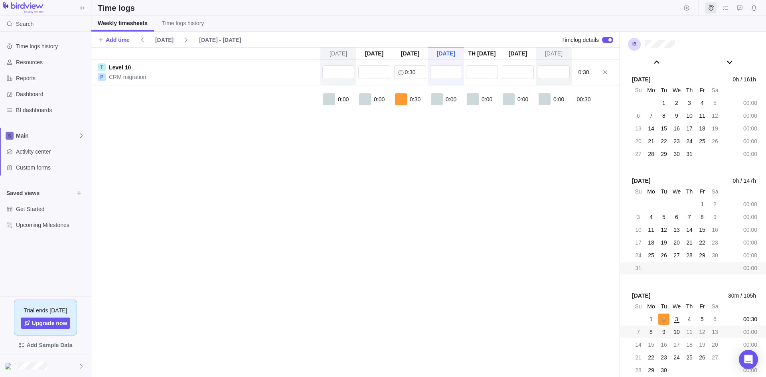
click at [651, 333] on span "8" at bounding box center [651, 332] width 3 height 8
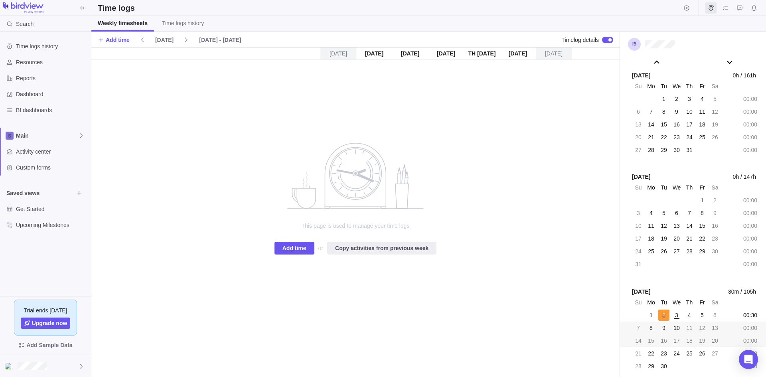
click at [652, 343] on span "15" at bounding box center [651, 341] width 6 height 8
click at [652, 350] on span "22" at bounding box center [651, 354] width 6 height 8
click at [651, 315] on span "1" at bounding box center [651, 315] width 3 height 8
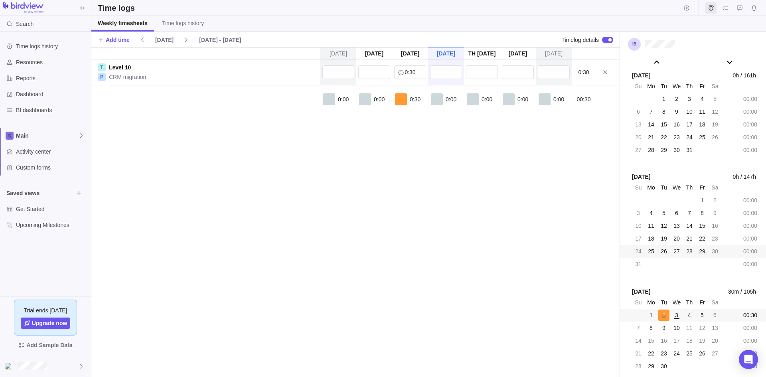
click at [651, 250] on span "25" at bounding box center [651, 251] width 6 height 8
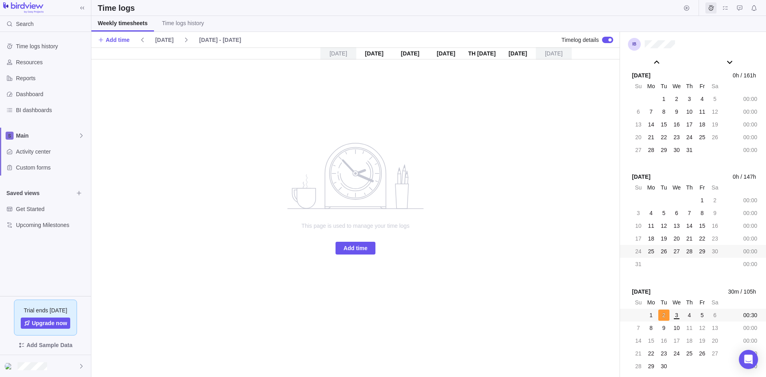
click at [652, 316] on span "1" at bounding box center [651, 315] width 3 height 8
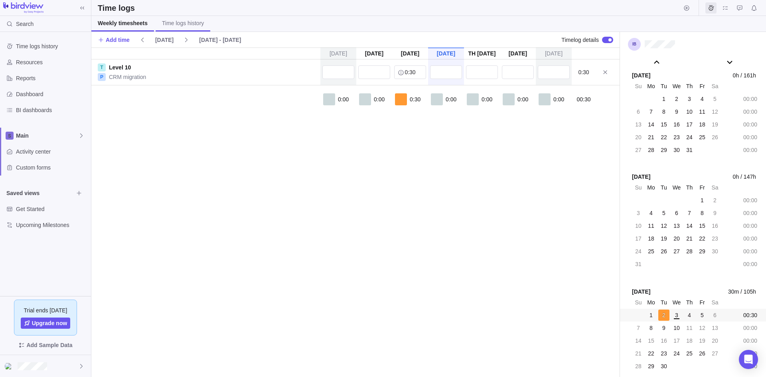
click at [187, 26] on span "Time logs history" at bounding box center [183, 23] width 42 height 8
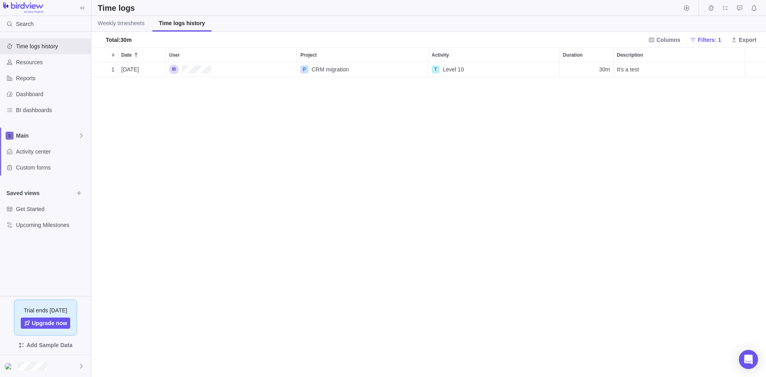
scroll to position [309, 669]
click at [132, 22] on span "Weekly timesheets" at bounding box center [121, 23] width 47 height 8
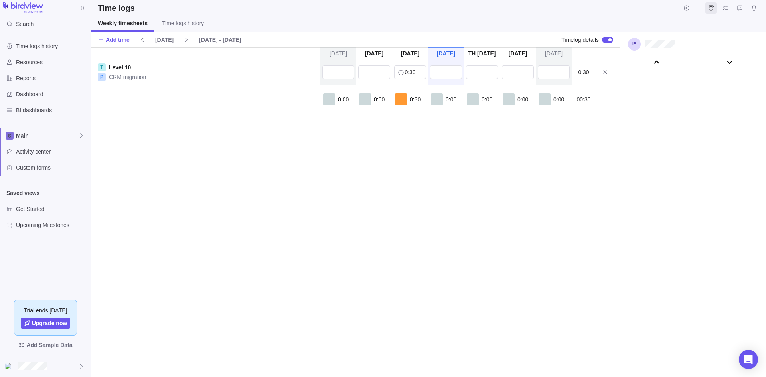
scroll to position [44375, 0]
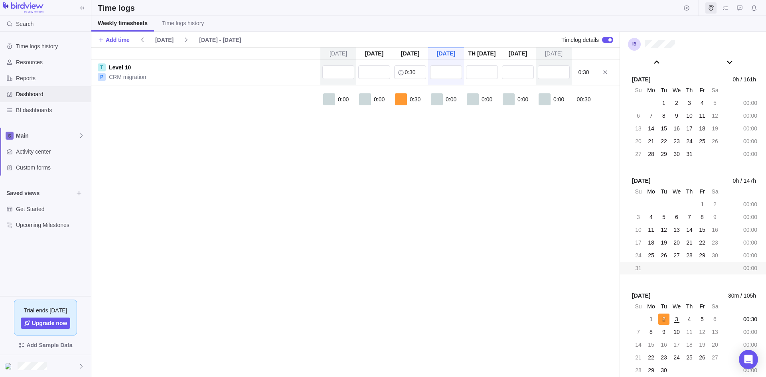
click at [35, 91] on span "Dashboard" at bounding box center [52, 94] width 72 height 8
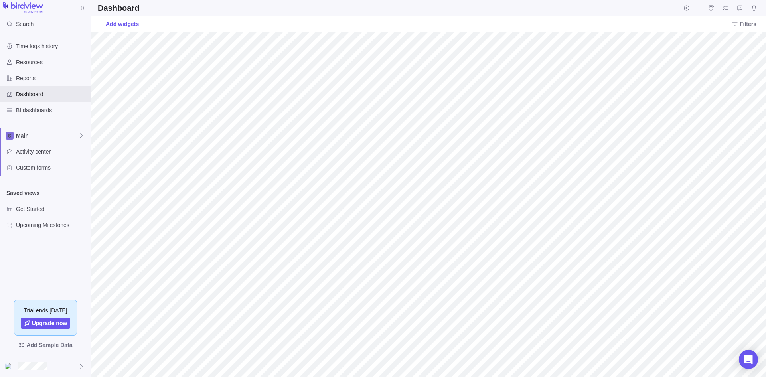
drag, startPoint x: 38, startPoint y: 95, endPoint x: 260, endPoint y: 24, distance: 233.4
click at [260, 24] on div "Add widgets Filters" at bounding box center [428, 24] width 675 height 16
click at [109, 22] on span "Add widgets" at bounding box center [122, 24] width 33 height 8
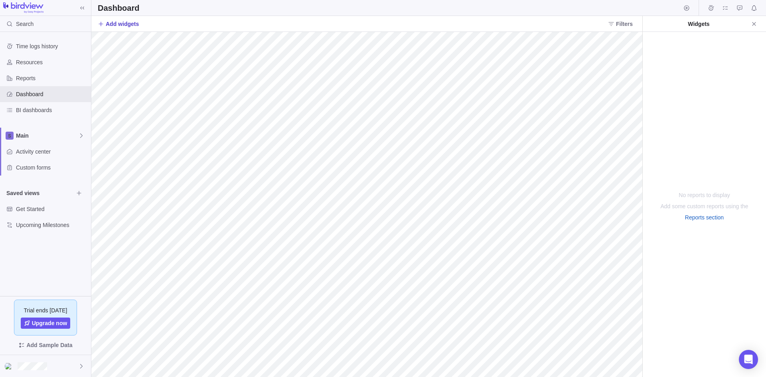
click at [101, 22] on icon at bounding box center [101, 24] width 6 height 6
click at [748, 57] on div "No reports to display Add some custom reports using the Reports section" at bounding box center [704, 204] width 123 height 345
click at [754, 23] on icon "Close" at bounding box center [754, 24] width 4 height 4
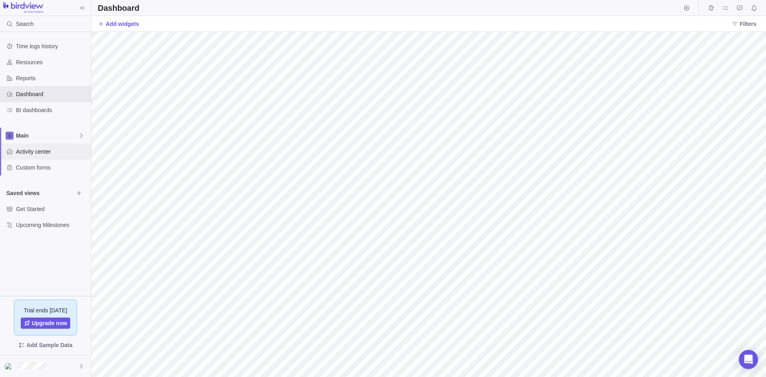
click at [36, 152] on span "Activity center" at bounding box center [52, 152] width 72 height 8
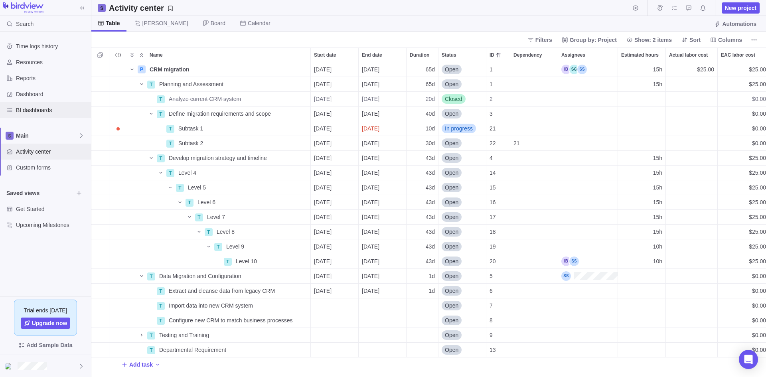
scroll to position [309, 669]
click at [37, 111] on span "BI dashboards" at bounding box center [52, 110] width 72 height 8
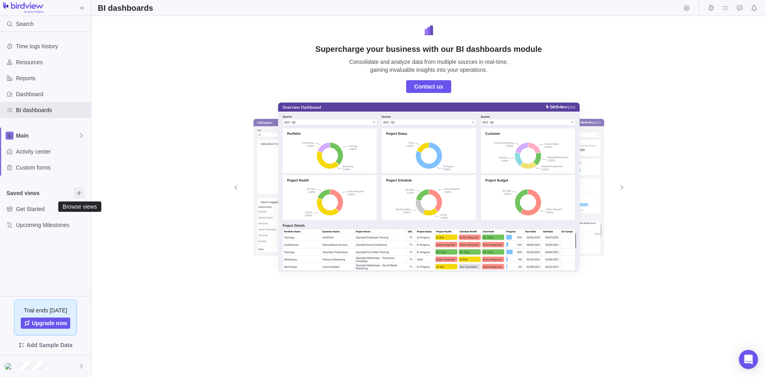
click at [78, 193] on icon "Browse views" at bounding box center [79, 193] width 4 height 4
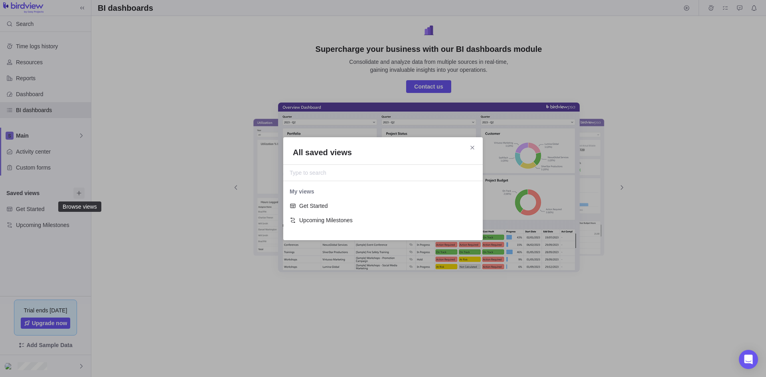
scroll to position [44, 194]
click at [473, 148] on icon "Close" at bounding box center [472, 147] width 6 height 6
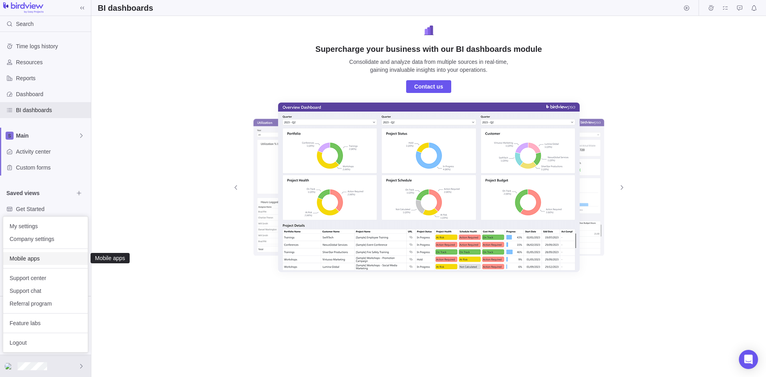
click at [36, 262] on span "Mobile apps" at bounding box center [46, 259] width 72 height 8
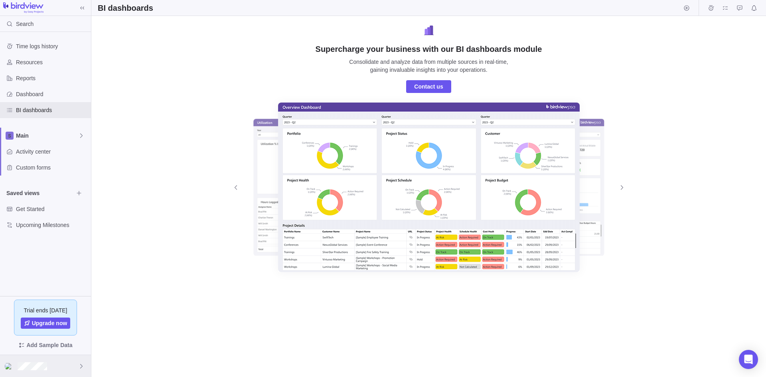
click at [60, 368] on div at bounding box center [45, 366] width 91 height 22
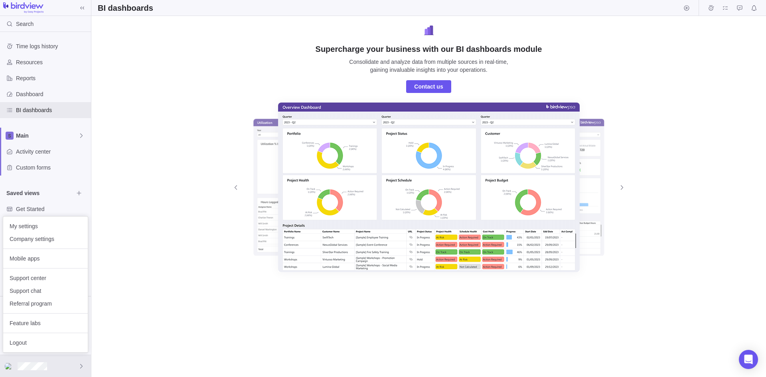
click at [151, 177] on body "Search Time logs history Resources Reports Dashboard BI dashboards Main Activit…" at bounding box center [383, 188] width 766 height 377
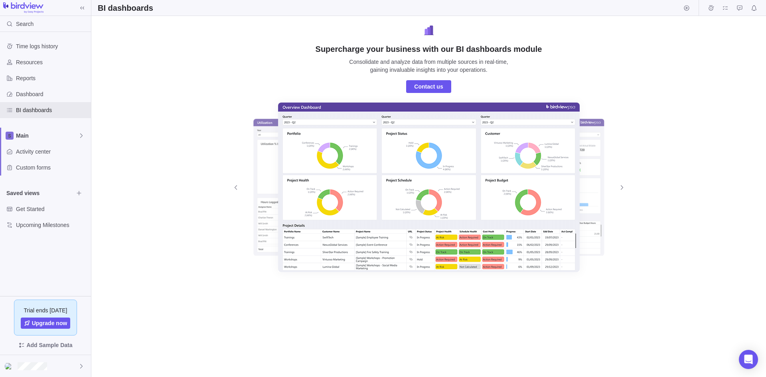
click at [168, 94] on div "Supercharge your business with our BI dashboards module Consolidate and analyze…" at bounding box center [428, 196] width 675 height 361
click at [32, 148] on span "Activity center" at bounding box center [52, 152] width 72 height 8
